Goal: Transaction & Acquisition: Purchase product/service

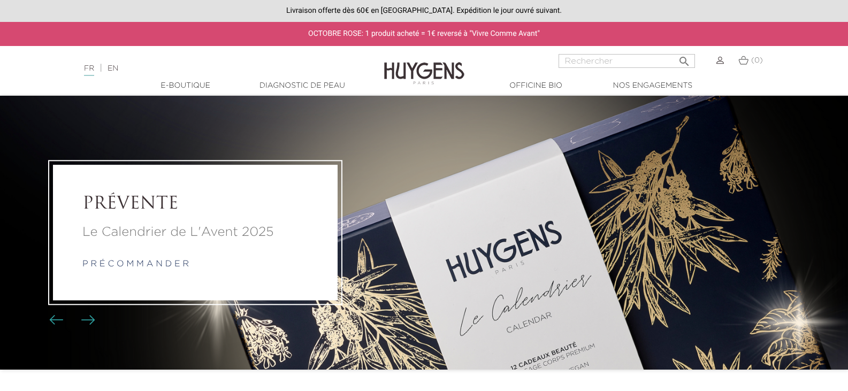
click at [605, 67] on input "Rechercher" at bounding box center [627, 61] width 137 height 14
type input "elixir nuit"
click at [675, 51] on button " Rechercher" at bounding box center [684, 58] width 19 height 14
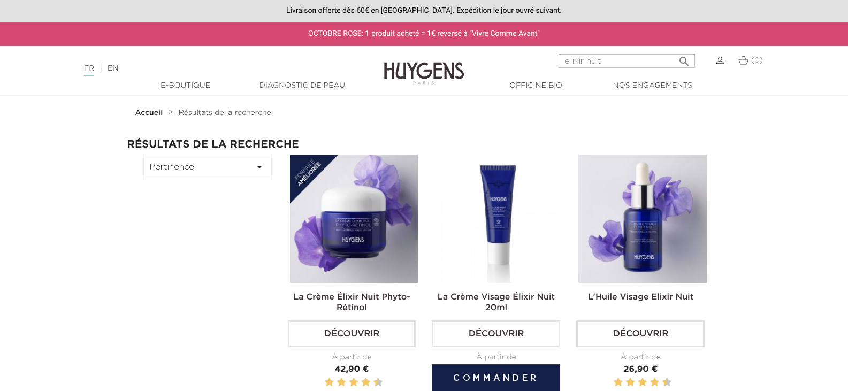
click at [498, 234] on img at bounding box center [498, 219] width 128 height 128
